Goal: Entertainment & Leisure: Consume media (video, audio)

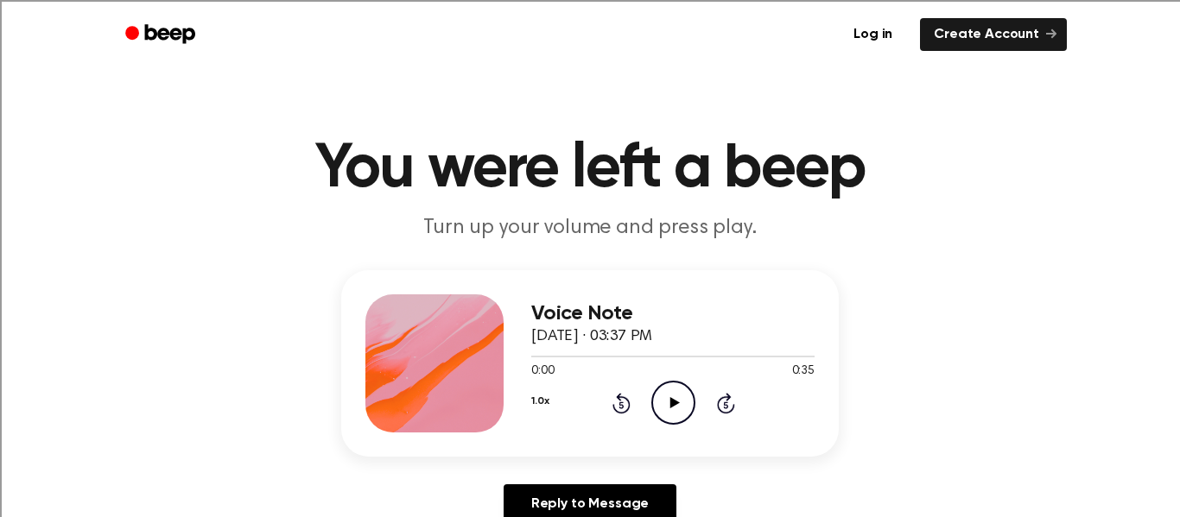
click at [664, 393] on icon "Play Audio" at bounding box center [673, 403] width 44 height 44
click at [673, 401] on icon at bounding box center [674, 402] width 10 height 11
click at [669, 409] on icon "Play Audio" at bounding box center [673, 403] width 44 height 44
